Goal: Find specific page/section: Find specific page/section

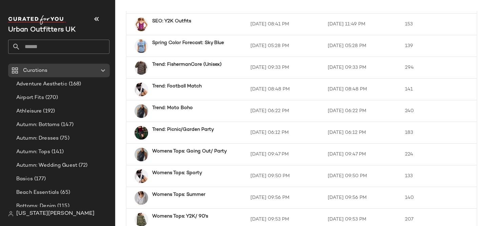
scroll to position [393, 0]
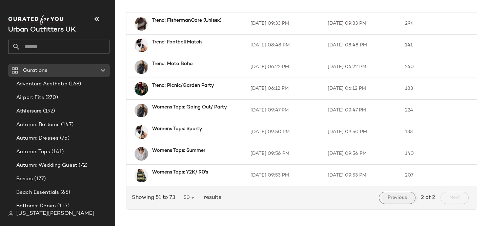
click at [387, 199] on span "Previous" at bounding box center [397, 197] width 20 height 5
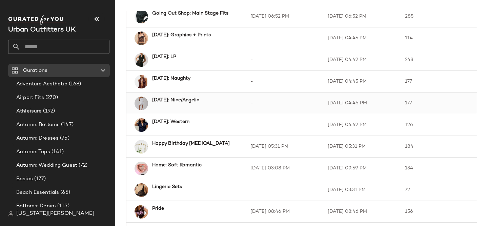
scroll to position [920, 0]
click at [175, 38] on b "[DATE]: Graphics + Prints" at bounding box center [181, 35] width 59 height 7
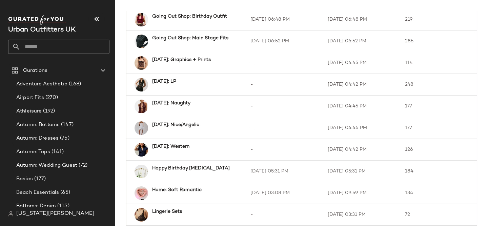
scroll to position [897, 0]
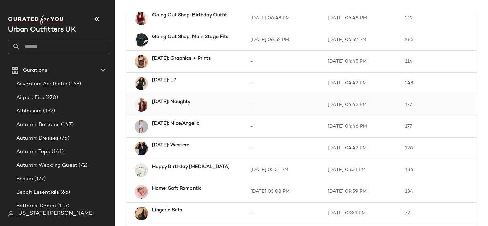
click at [174, 102] on b "[DATE]: Naughty" at bounding box center [171, 101] width 38 height 7
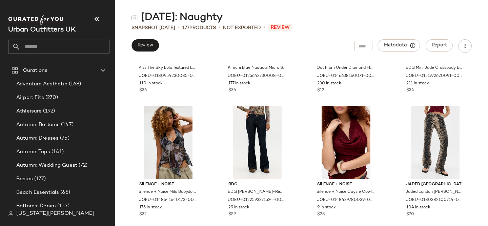
scroll to position [2323, 0]
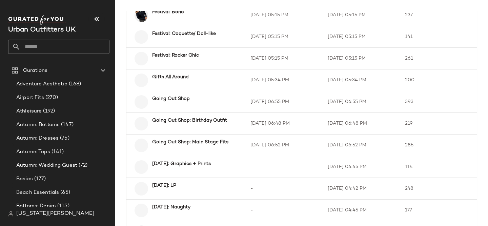
scroll to position [896, 0]
